Goal: Use online tool/utility: Utilize a website feature to perform a specific function

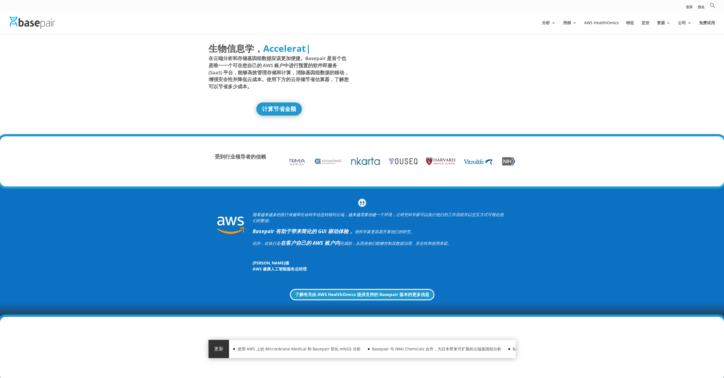
click at [318, 113] on div "计算节省金额" at bounding box center [279, 108] width 142 height 13
click at [289, 111] on font "计算节省金额" at bounding box center [275, 109] width 34 height 8
click at [288, 115] on link "计算节省金额" at bounding box center [278, 108] width 49 height 13
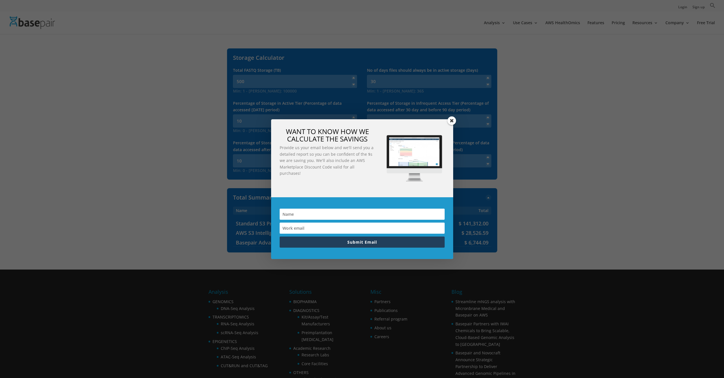
click at [454, 123] on span at bounding box center [451, 120] width 9 height 9
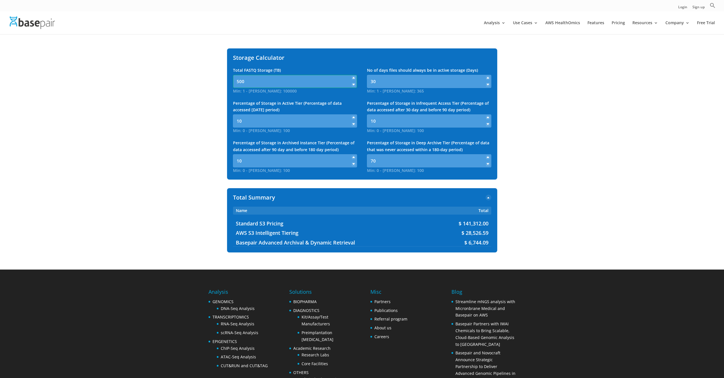
click at [317, 83] on input "500" at bounding box center [295, 81] width 124 height 13
type input "5"
click at [306, 51] on div "Storage Calculator Total FASTQ Storage (TB) Min: 1 - Max: 100000 1 Min: 1 - Max…" at bounding box center [362, 113] width 270 height 131
click at [297, 84] on input "1" at bounding box center [295, 81] width 124 height 13
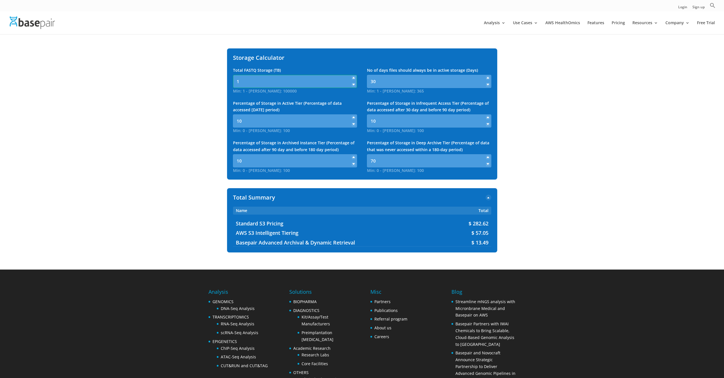
click at [297, 84] on input "1" at bounding box center [295, 81] width 124 height 13
type input "10"
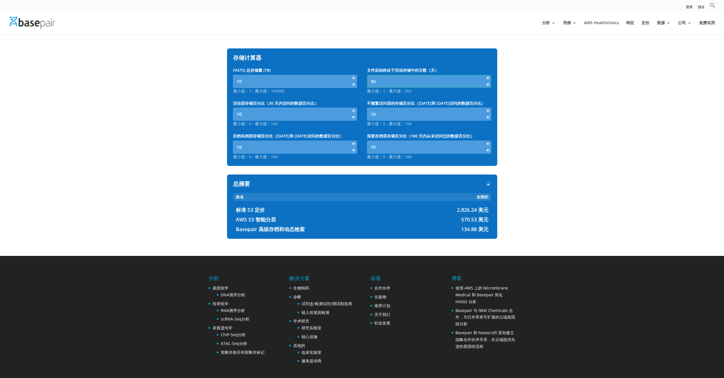
click at [389, 83] on input "30" at bounding box center [429, 81] width 124 height 13
click at [332, 62] on div "存储计算器 FASTQ 总存储量 (TB) 最小值：1 - 最大值：100000 10 最小值：1 - 最大值：100000 文件应始终处于活动存储中的天数（…" at bounding box center [362, 106] width 270 height 117
click at [586, 141] on div "两列 垂直的 水平的 存储计算器 FASTQ 总存储量 (TB) 最小值：1 - 最大值：100000 10 最小值：1 - 最大值：100000 文件应始终…" at bounding box center [362, 144] width 724 height 193
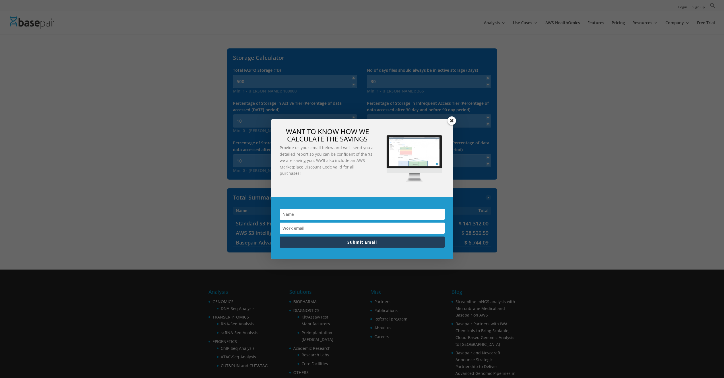
click at [446, 123] on img at bounding box center [413, 157] width 69 height 69
click at [449, 121] on span at bounding box center [451, 120] width 9 height 9
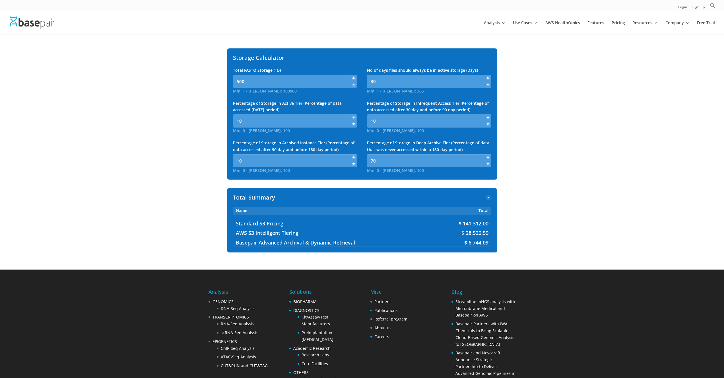
click at [274, 87] on input "500" at bounding box center [295, 81] width 124 height 13
type input "10"
click at [161, 143] on div "Two columns Vertical Horizontal Storage Calculator Total FASTQ Storage (TB) Min…" at bounding box center [362, 151] width 724 height 207
drag, startPoint x: 290, startPoint y: 223, endPoint x: 241, endPoint y: 223, distance: 48.9
click at [241, 223] on span "Standard S3 Pricing" at bounding box center [330, 223] width 189 height 7
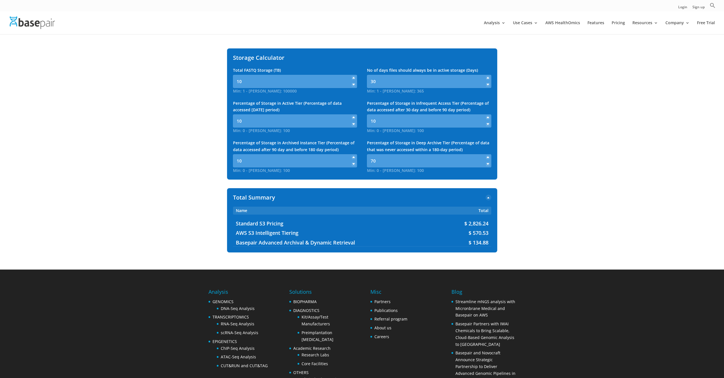
click at [370, 219] on div "Total Summary You will get a quote and invoice after submitting the form Name T…" at bounding box center [362, 220] width 270 height 64
click at [542, 161] on div "Two columns Vertical Horizontal Storage Calculator Total FASTQ Storage (TB) Min…" at bounding box center [362, 151] width 724 height 207
click at [423, 79] on input "30" at bounding box center [429, 81] width 124 height 13
click at [629, 88] on div "Two columns Vertical Horizontal Storage Calculator Total FASTQ Storage (TB) Min…" at bounding box center [362, 151] width 724 height 207
click at [485, 27] on div at bounding box center [371, 22] width 724 height 23
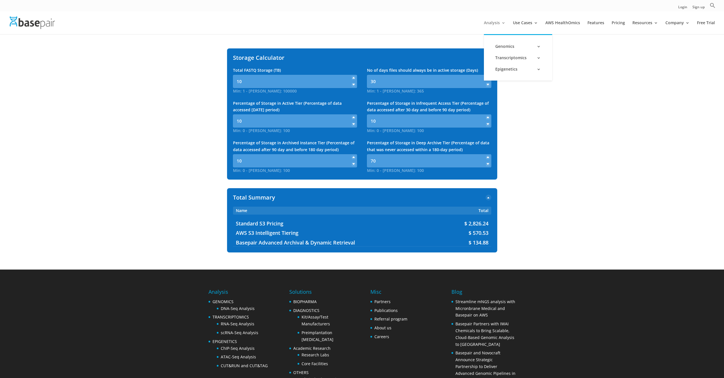
click at [489, 23] on link "Analysis" at bounding box center [495, 27] width 22 height 13
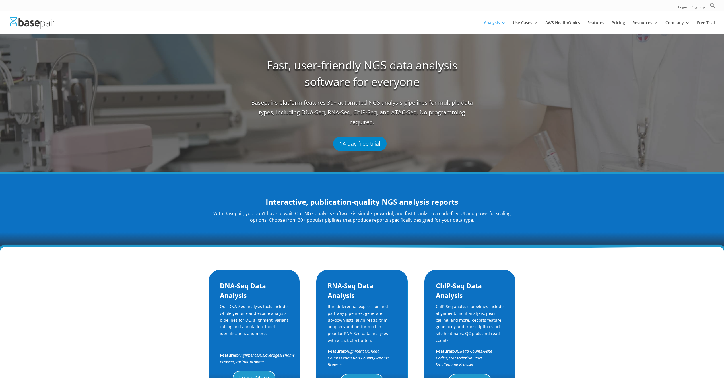
click at [328, 153] on div "Fast, user-friendly NGS data analysis software for everyone Basepair’s platform…" at bounding box center [362, 104] width 228 height 100
click at [338, 146] on link "14-day free trial" at bounding box center [359, 144] width 53 height 14
